Goal: Navigation & Orientation: Find specific page/section

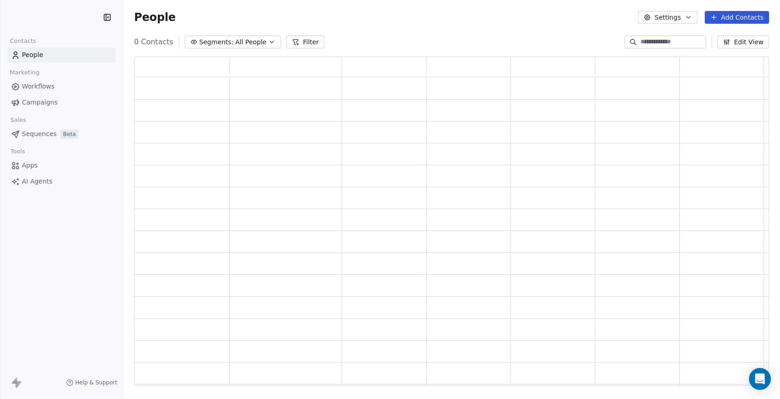
scroll to position [329, 635]
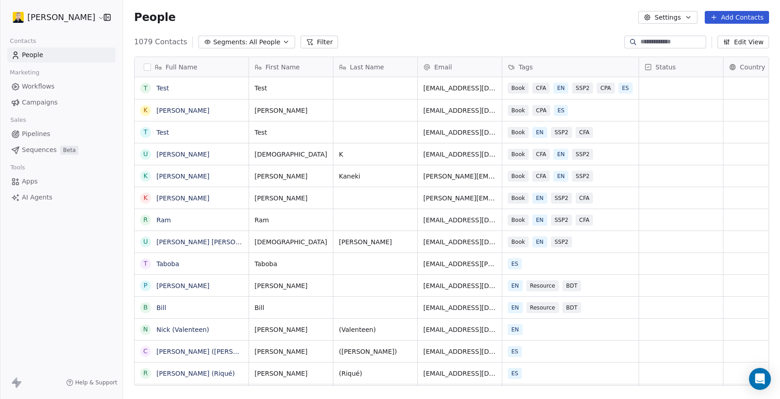
scroll to position [351, 657]
click at [147, 66] on button "button" at bounding box center [147, 66] width 7 height 7
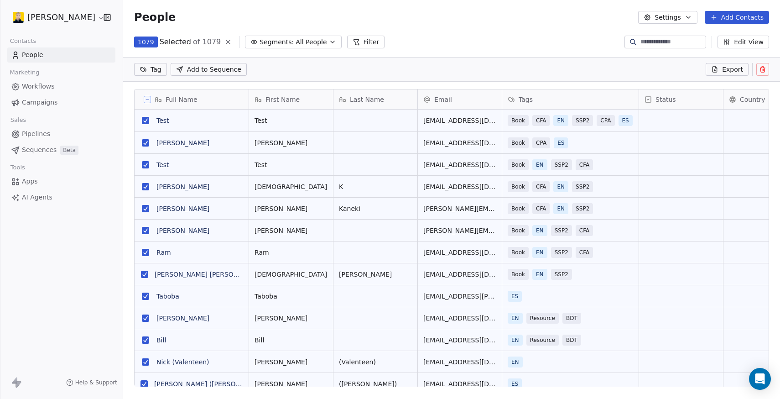
click at [760, 69] on icon at bounding box center [762, 69] width 7 height 7
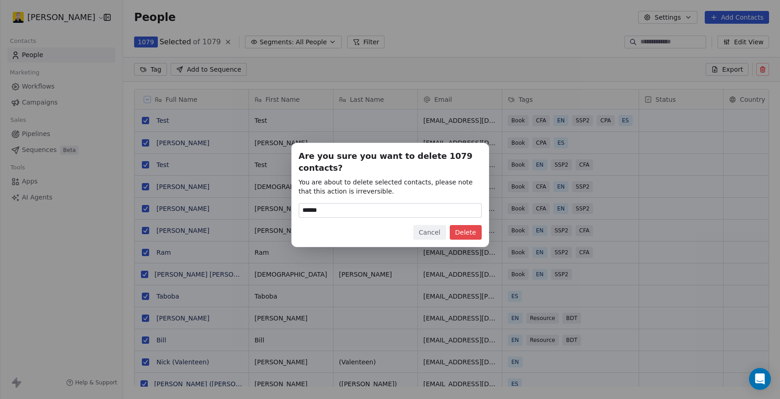
type input "******"
click at [461, 233] on button "Delete" at bounding box center [466, 232] width 32 height 15
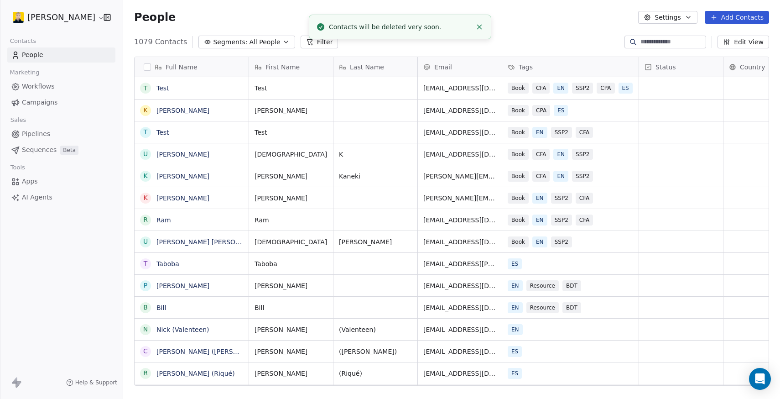
scroll to position [351, 657]
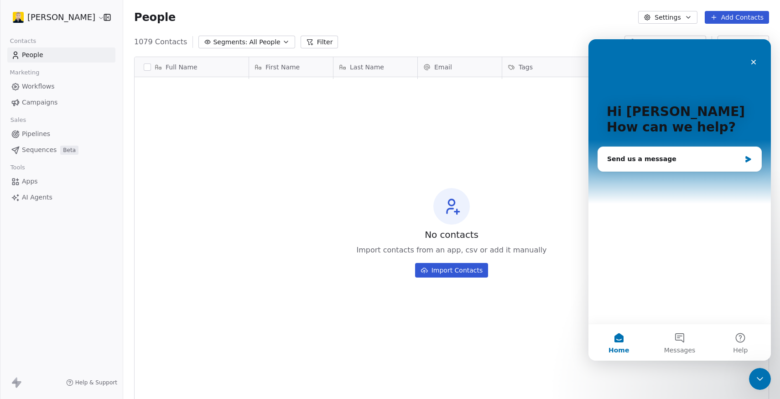
scroll to position [351, 657]
click at [755, 61] on icon "Close" at bounding box center [753, 61] width 7 height 7
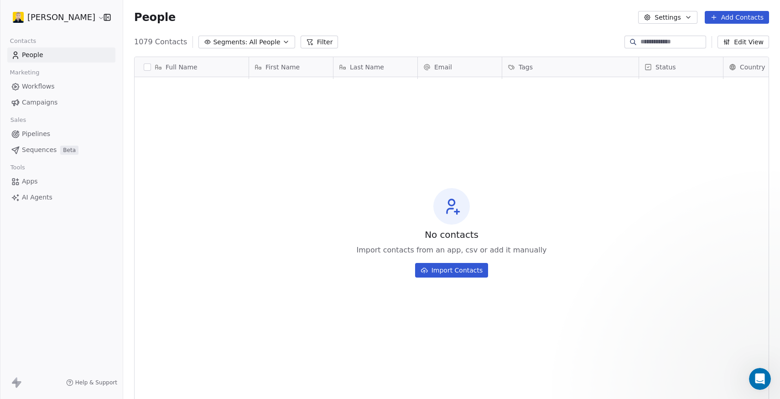
scroll to position [0, 0]
click at [73, 17] on html "Kevin Albert Contacts People Marketing Workflows Campaigns Sales Pipelines Sequ…" at bounding box center [390, 199] width 780 height 399
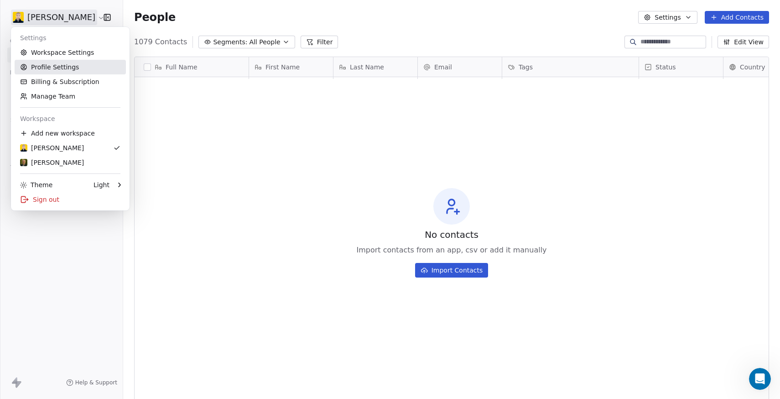
click at [38, 64] on link "Profile Settings" at bounding box center [70, 67] width 111 height 15
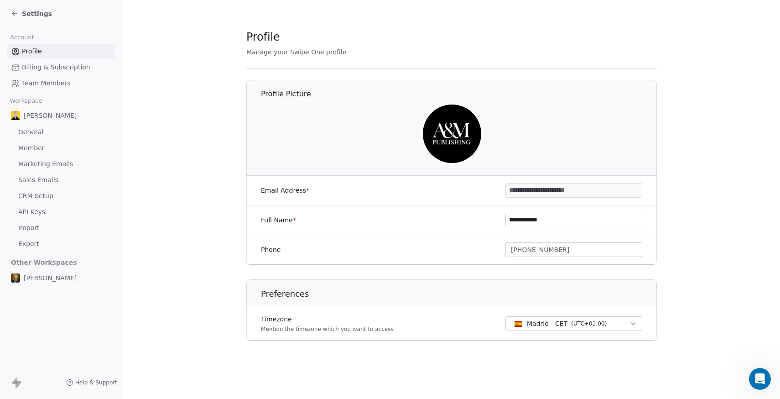
click at [26, 132] on span "General" at bounding box center [30, 132] width 25 height 10
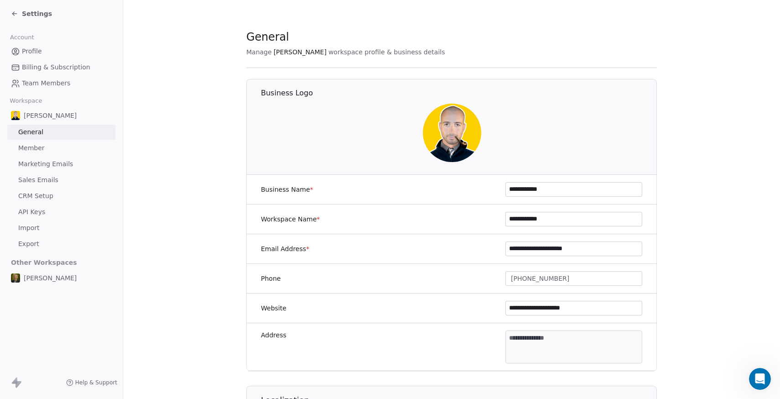
click at [33, 165] on span "Marketing Emails" at bounding box center [45, 164] width 55 height 10
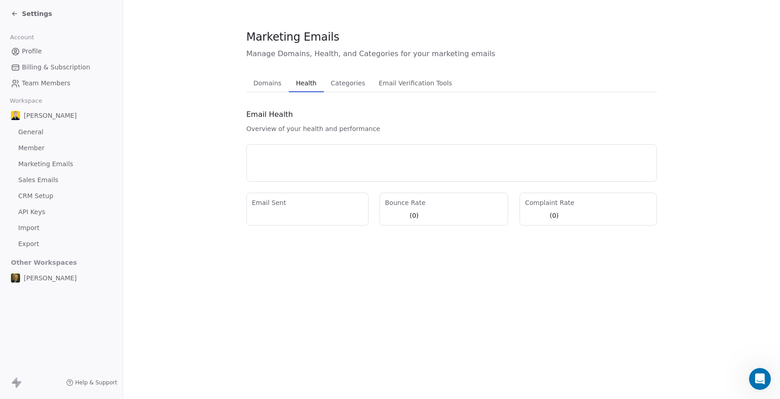
click at [309, 87] on span "Health" at bounding box center [306, 83] width 28 height 13
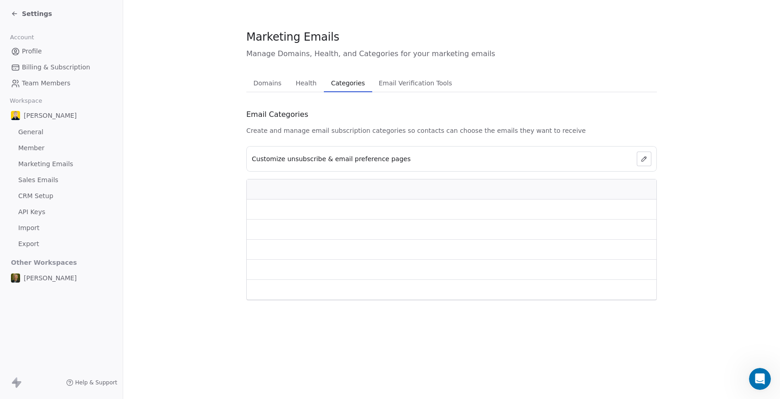
click at [342, 86] on span "Categories" at bounding box center [348, 83] width 41 height 13
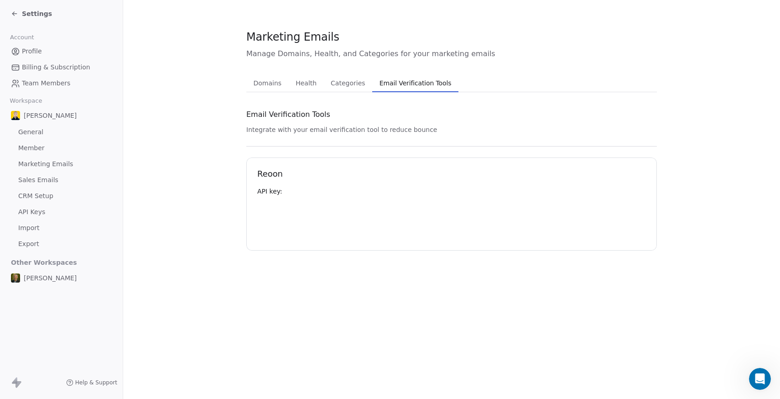
click at [421, 80] on span "Email Verification Tools" at bounding box center [415, 83] width 79 height 13
click at [31, 196] on span "CRM Setup" at bounding box center [35, 196] width 35 height 10
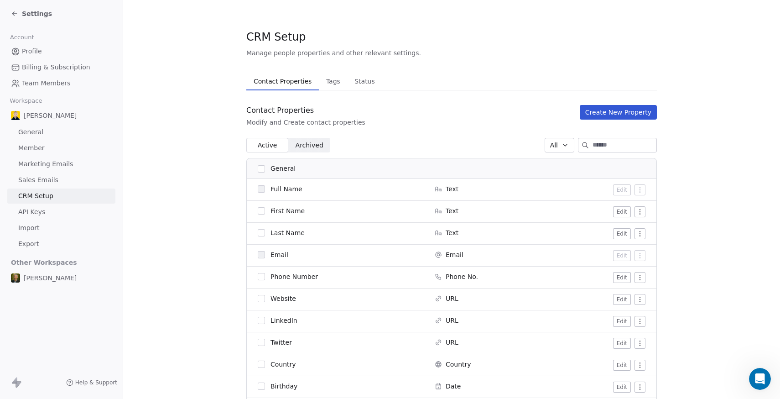
click at [334, 82] on span "Tags" at bounding box center [333, 81] width 21 height 13
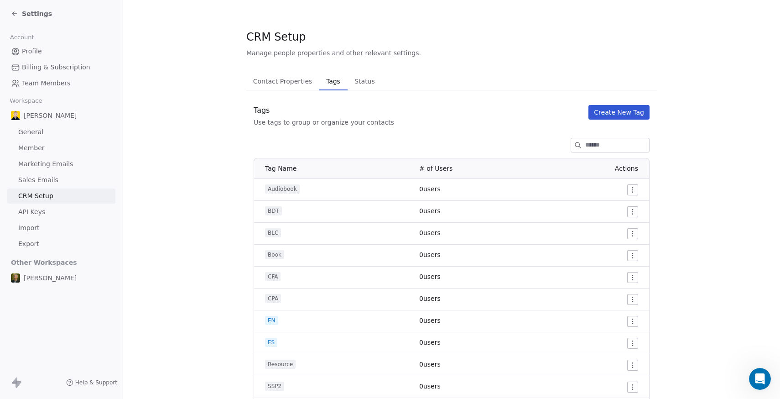
click at [363, 83] on span "Status" at bounding box center [365, 81] width 28 height 13
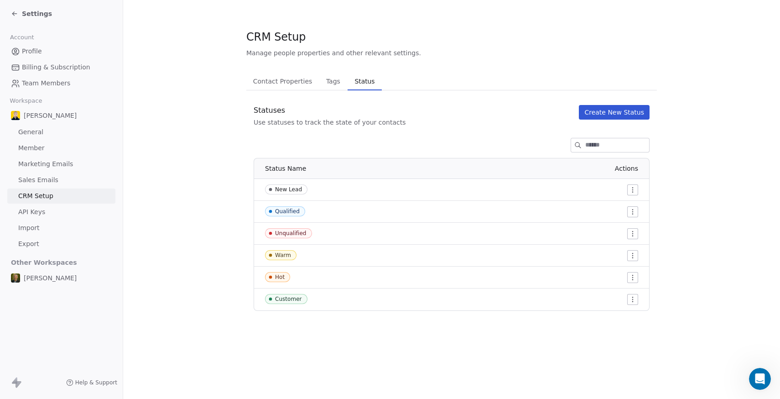
click at [14, 10] on icon at bounding box center [14, 13] width 7 height 7
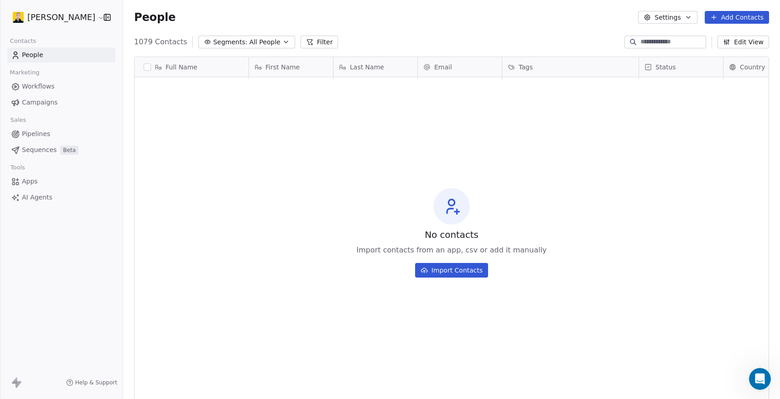
scroll to position [351, 657]
click at [79, 16] on html "Kevin Albert Contacts People Marketing Workflows Campaigns Sales Pipelines Sequ…" at bounding box center [390, 199] width 780 height 399
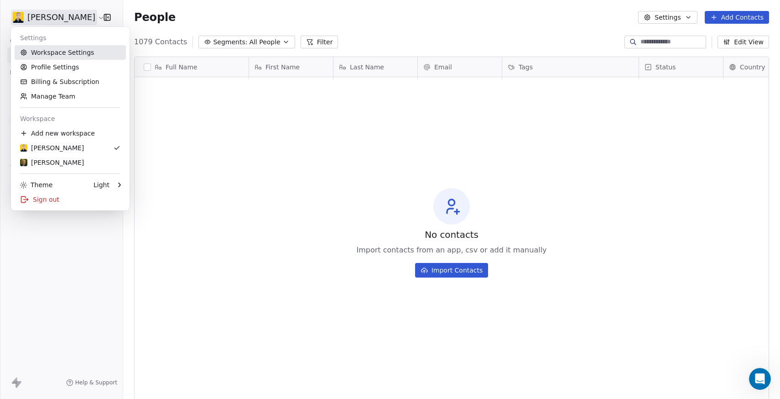
click at [49, 53] on link "Workspace Settings" at bounding box center [70, 52] width 111 height 15
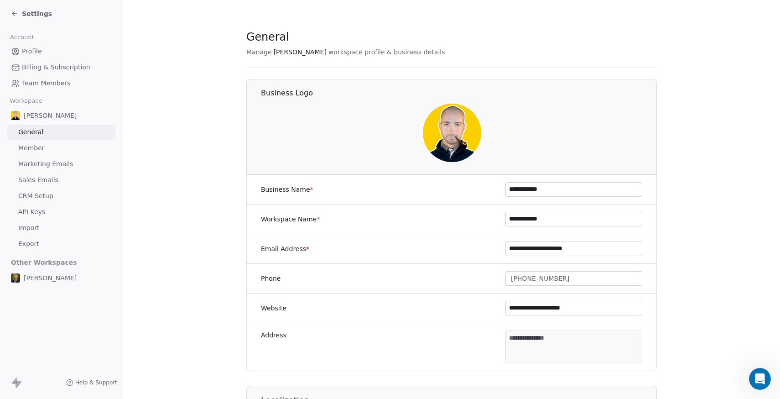
click at [26, 13] on span "Settings" at bounding box center [37, 13] width 30 height 9
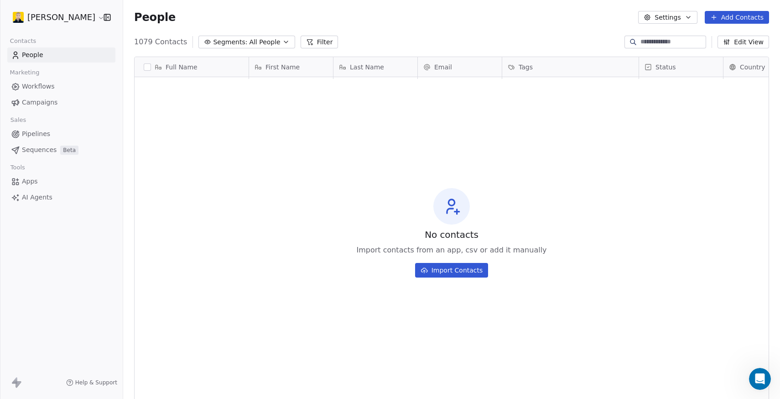
scroll to position [351, 657]
click at [104, 20] on icon "button" at bounding box center [107, 17] width 6 height 6
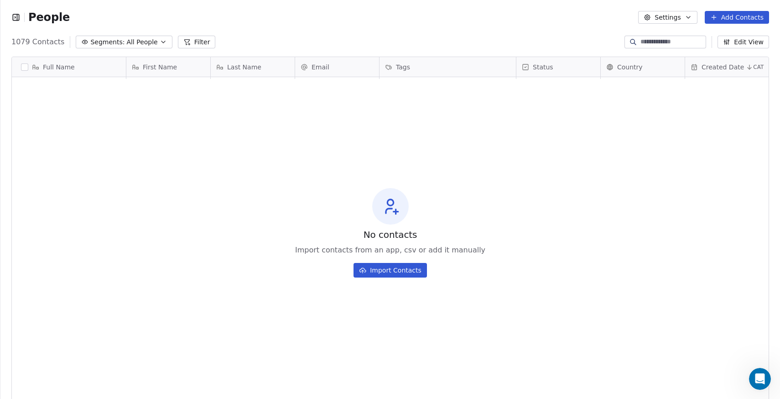
scroll to position [0, 0]
click at [16, 18] on icon "button" at bounding box center [15, 17] width 9 height 9
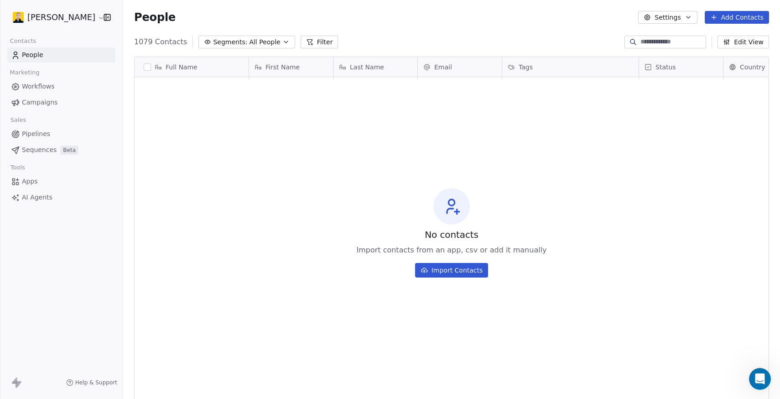
scroll to position [351, 657]
click at [79, 17] on html "Kevin Albert Contacts People Marketing Workflows Campaigns Sales Pipelines Sequ…" at bounding box center [390, 199] width 780 height 399
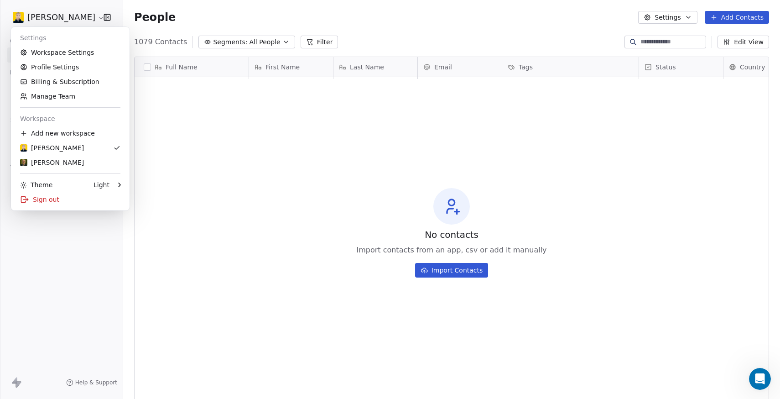
click at [43, 326] on html "Kevin Albert Contacts People Marketing Workflows Campaigns Sales Pipelines Sequ…" at bounding box center [390, 199] width 780 height 399
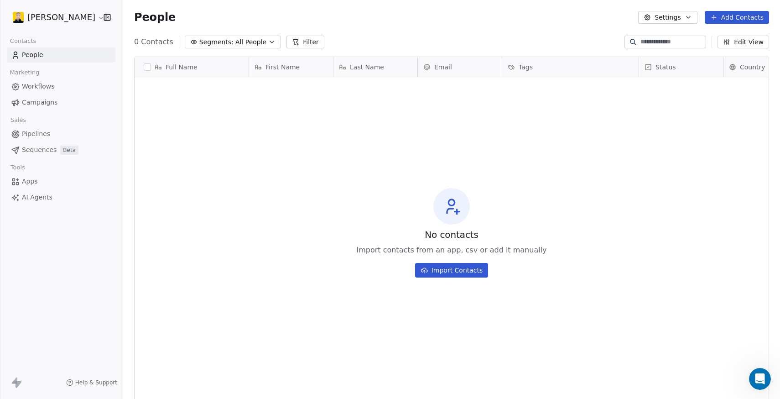
click at [27, 54] on span "People" at bounding box center [32, 55] width 21 height 10
click at [78, 19] on html "Kevin Albert Contacts People Marketing Workflows Campaigns Sales Pipelines Sequ…" at bounding box center [390, 199] width 780 height 399
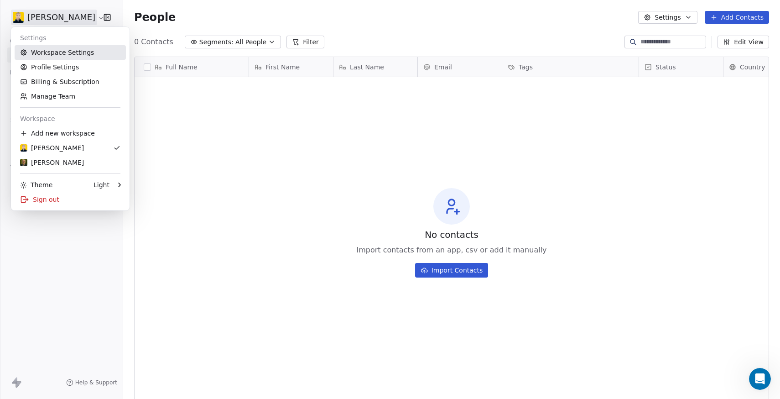
click at [63, 51] on link "Workspace Settings" at bounding box center [70, 52] width 111 height 15
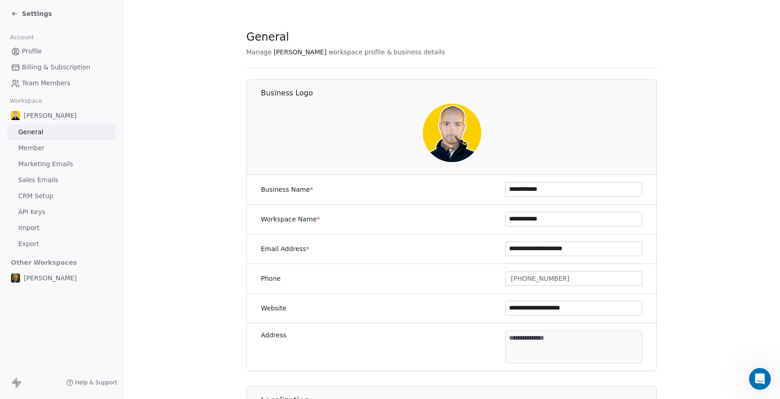
click at [22, 148] on span "Member" at bounding box center [31, 148] width 26 height 10
